Goal: Transaction & Acquisition: Purchase product/service

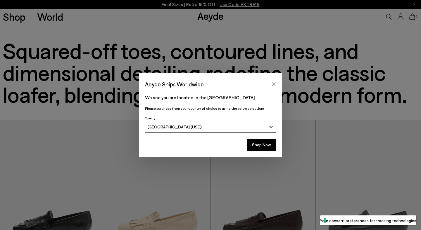
scroll to position [960, 0]
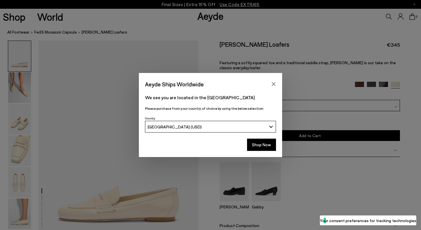
click at [13, 74] on div "Aeyde Ships Worldwide We see you are located in the United States Please purcha…" at bounding box center [210, 115] width 421 height 84
click at [19, 78] on div "Aeyde Ships Worldwide We see you are located in the United States Please purcha…" at bounding box center [210, 115] width 421 height 84
click at [270, 83] on button "Close" at bounding box center [273, 84] width 9 height 9
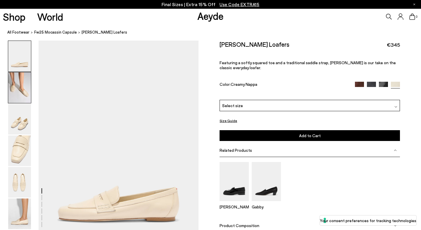
click at [11, 93] on img at bounding box center [19, 88] width 23 height 31
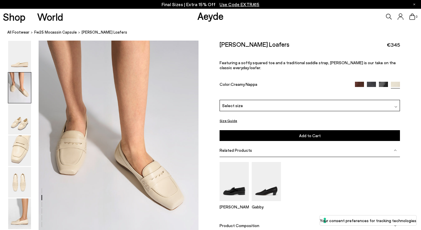
scroll to position [215, 0]
